Goal: Information Seeking & Learning: Check status

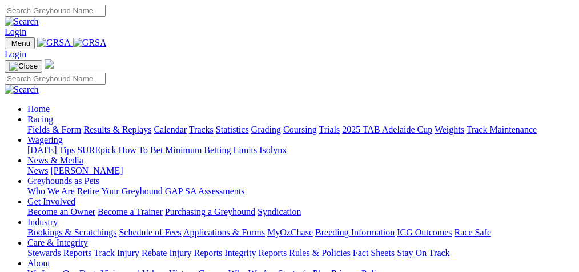
click at [53, 114] on link "Racing" at bounding box center [40, 119] width 26 height 10
click at [144, 124] on link "Results & Replays" at bounding box center [117, 129] width 68 height 10
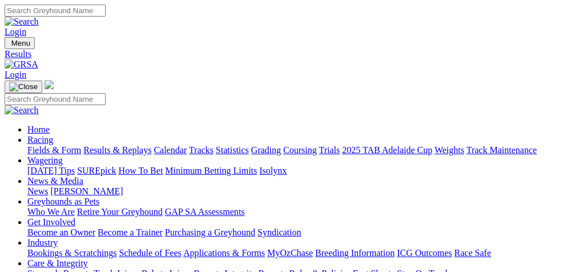
type input "Tuesday, 5 Aug 2025"
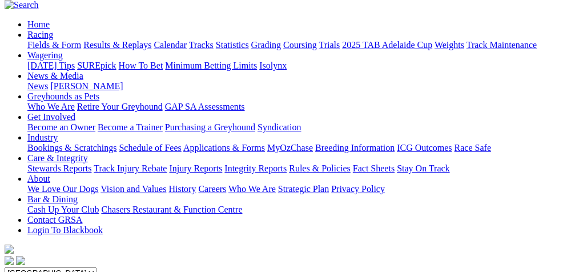
scroll to position [114, 0]
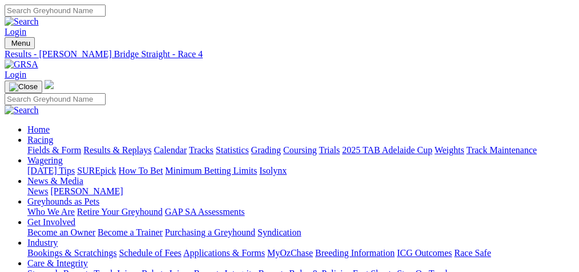
click at [144, 145] on link "Results & Replays" at bounding box center [117, 150] width 68 height 10
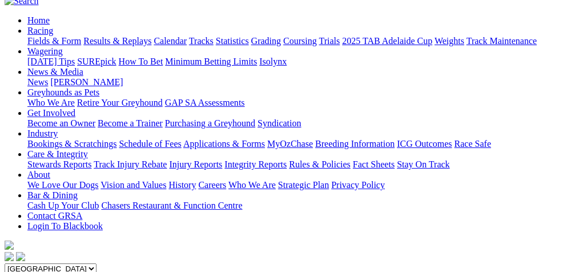
scroll to position [114, 0]
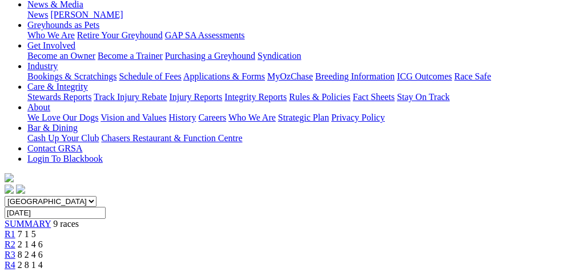
scroll to position [114, 0]
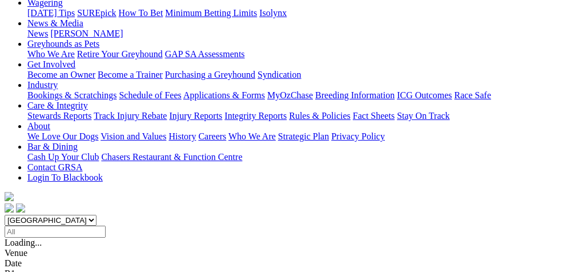
scroll to position [152, 0]
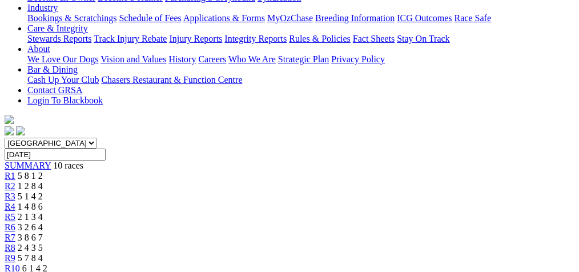
scroll to position [228, 0]
